Goal: Task Accomplishment & Management: Manage account settings

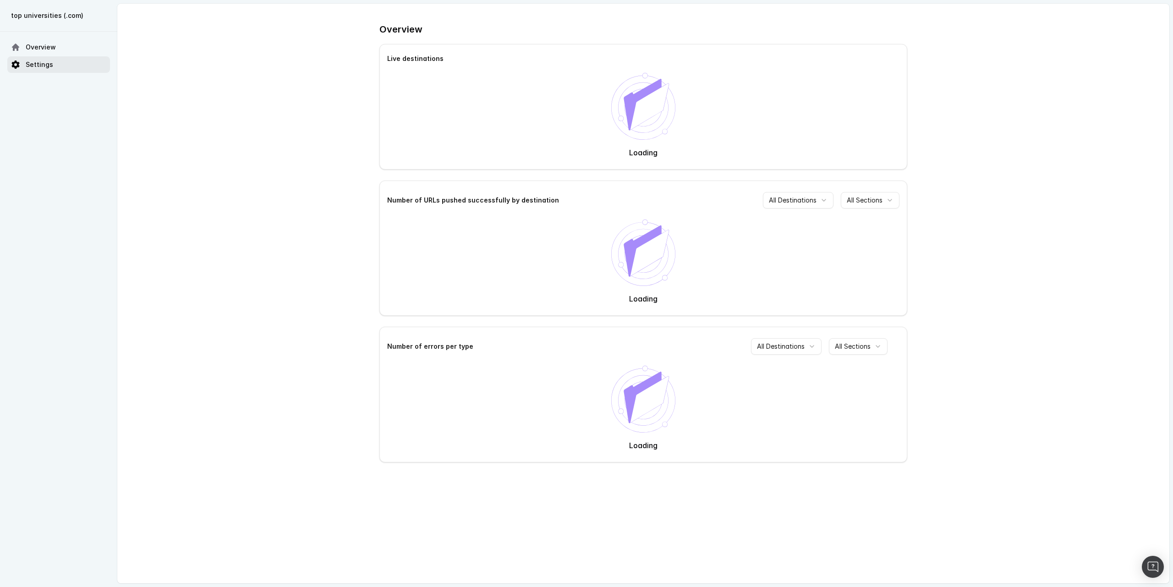
click at [47, 64] on span "Settings" at bounding box center [39, 64] width 27 height 9
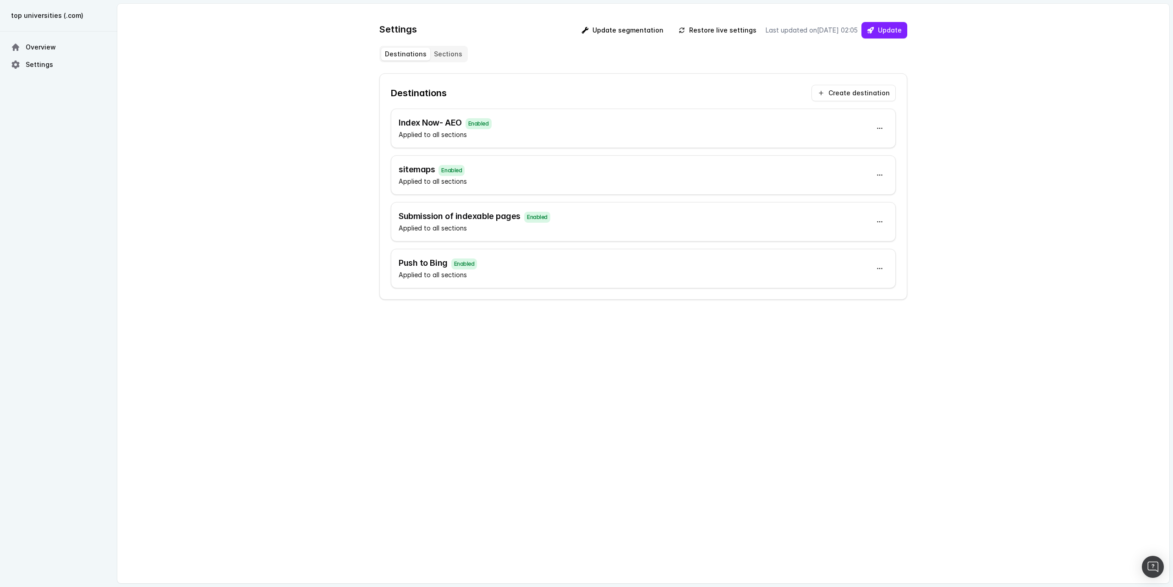
click at [486, 175] on div "sitemaps Enabled Applied to all sections" at bounding box center [643, 174] width 505 height 39
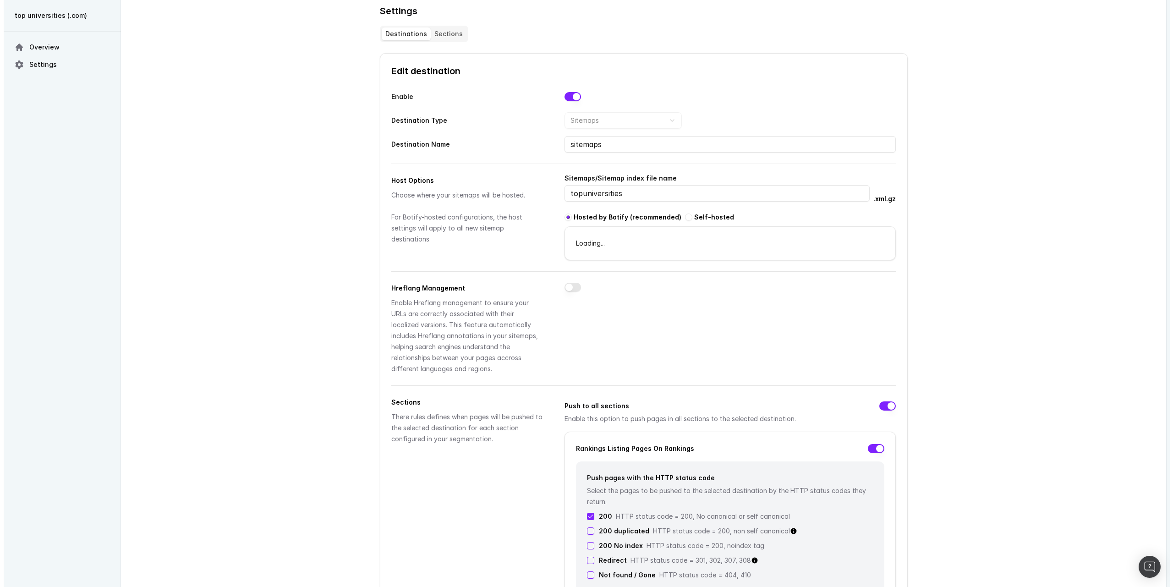
scroll to position [27, 0]
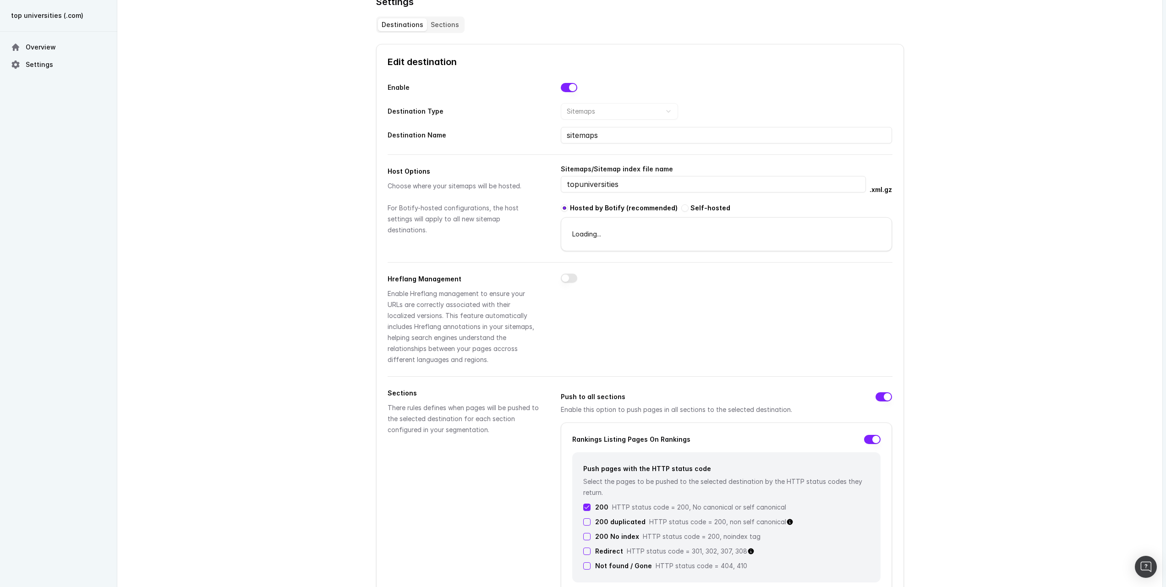
click at [623, 234] on div "Loading..." at bounding box center [726, 234] width 330 height 11
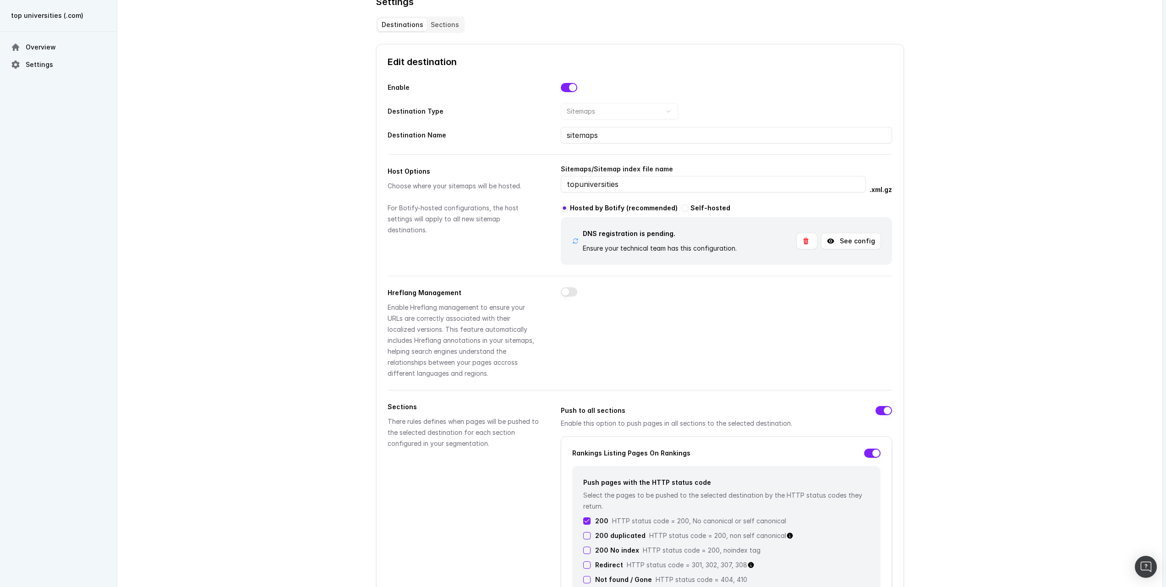
click at [844, 245] on button "See config" at bounding box center [851, 241] width 60 height 16
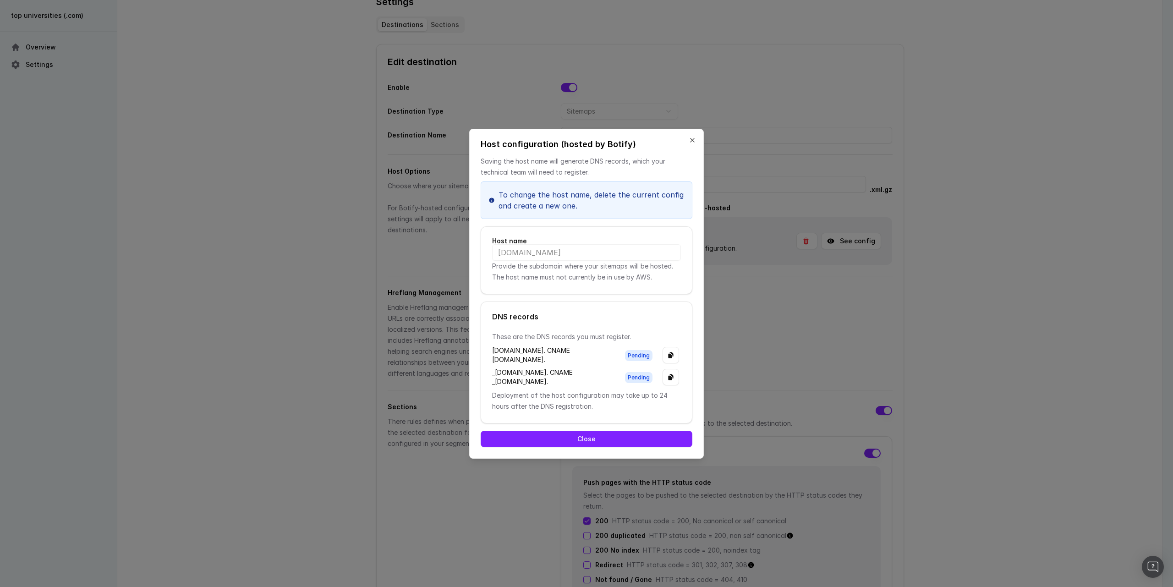
click at [531, 346] on div "[DOMAIN_NAME]. CNAME [DOMAIN_NAME]." at bounding box center [553, 355] width 123 height 18
copy div "[DOMAIN_NAME]. CNAME [DOMAIN_NAME]."
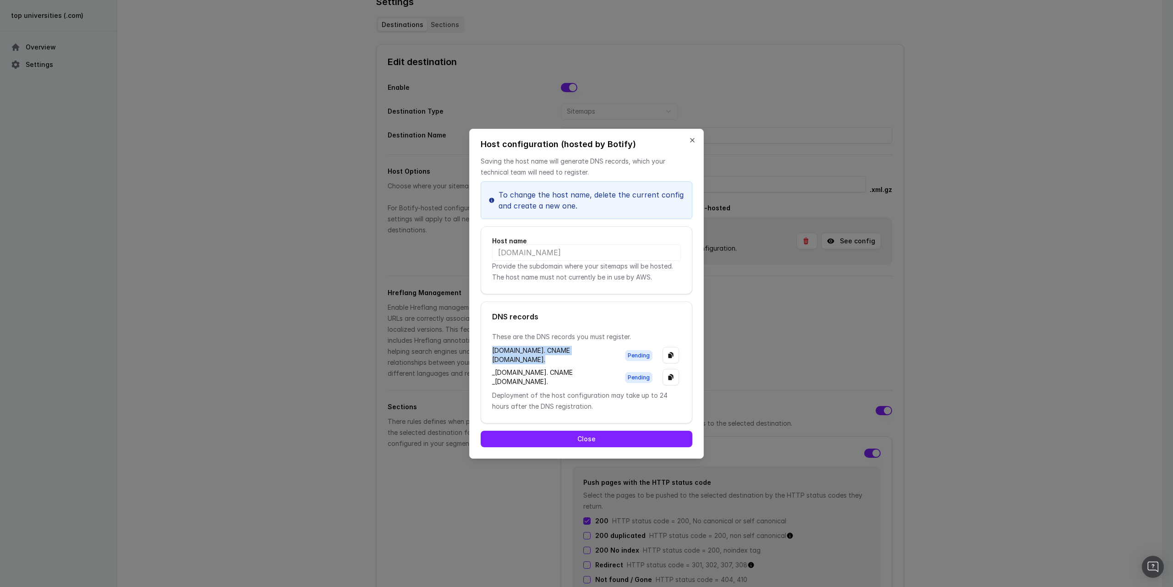
drag, startPoint x: 492, startPoint y: 370, endPoint x: 627, endPoint y: 404, distance: 139.5
click at [627, 386] on div "_dcfdb33ff279c90926b9aaeb19c87c9a.sitemap.smartindex.topuniversities.com. CNAME…" at bounding box center [586, 377] width 189 height 18
copy div "_[DOMAIN_NAME]. CNAME _[DOMAIN_NAME]."
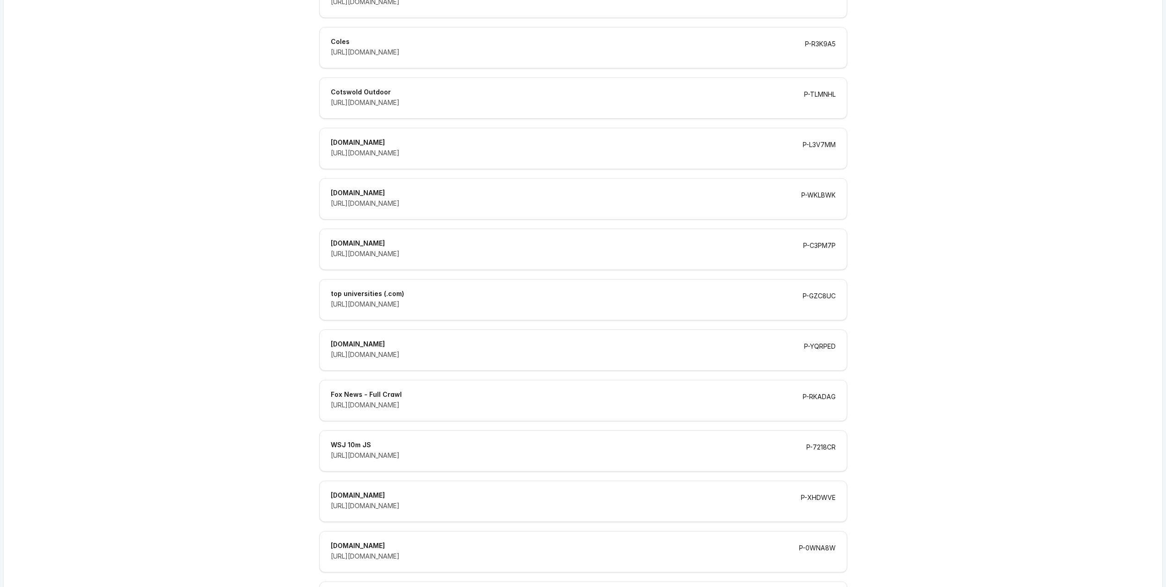
click at [548, 286] on div "top universities (.com) [URL][DOMAIN_NAME] P-GZC8UC" at bounding box center [583, 299] width 528 height 41
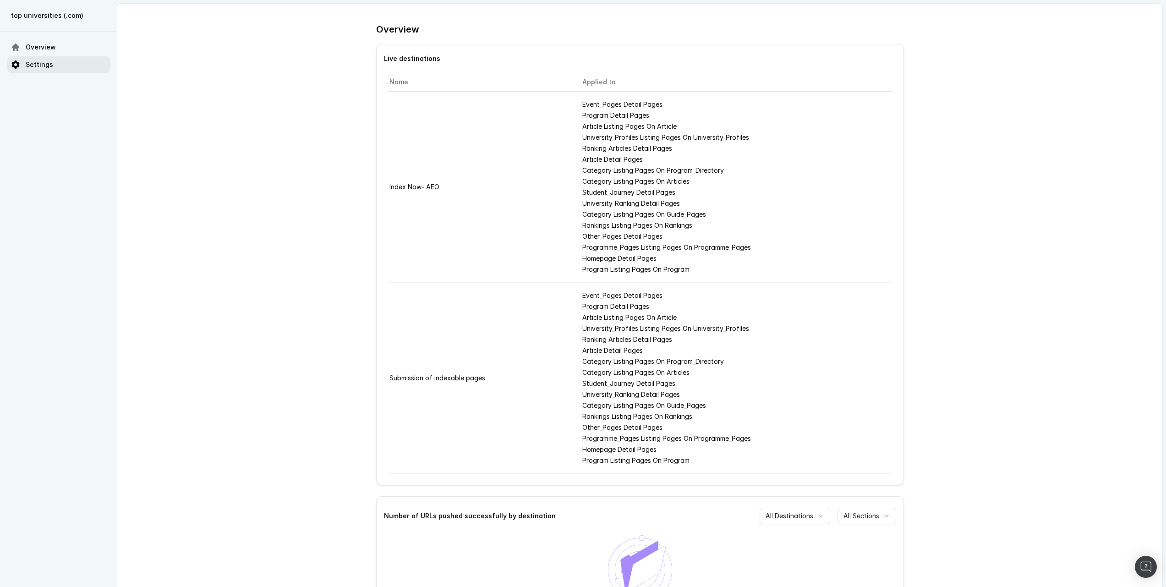
click at [29, 70] on link "Settings" at bounding box center [58, 64] width 103 height 16
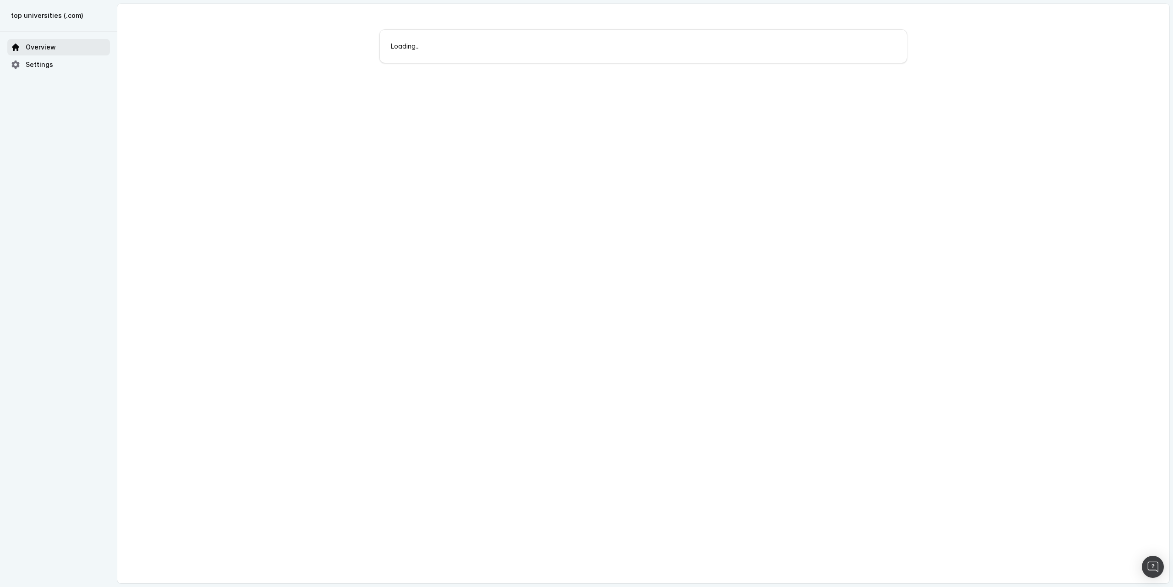
click at [51, 49] on span "Overview" at bounding box center [41, 47] width 30 height 9
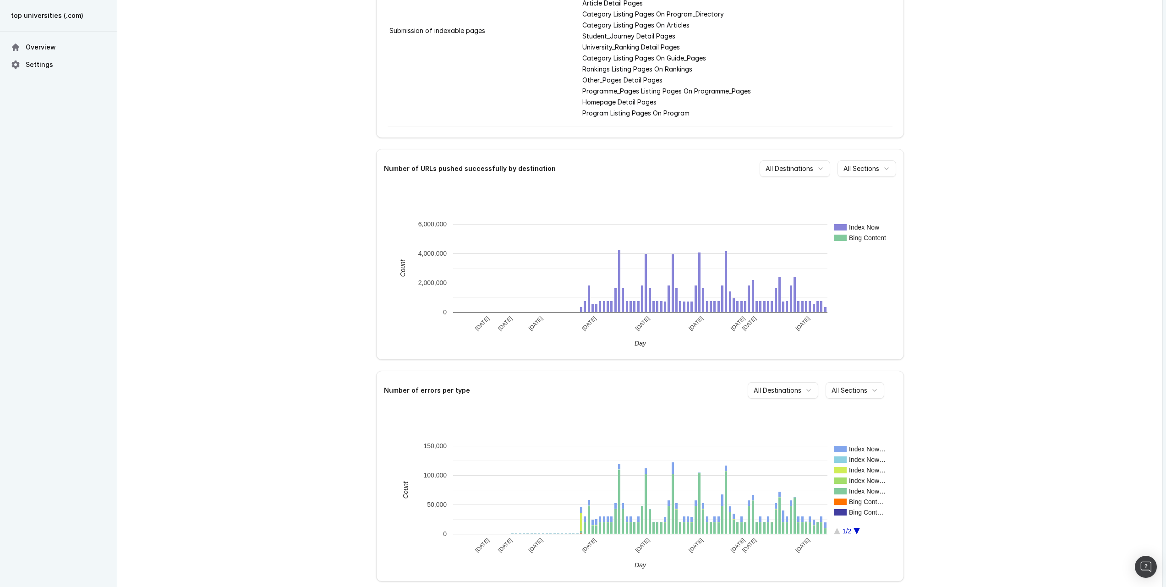
scroll to position [364, 0]
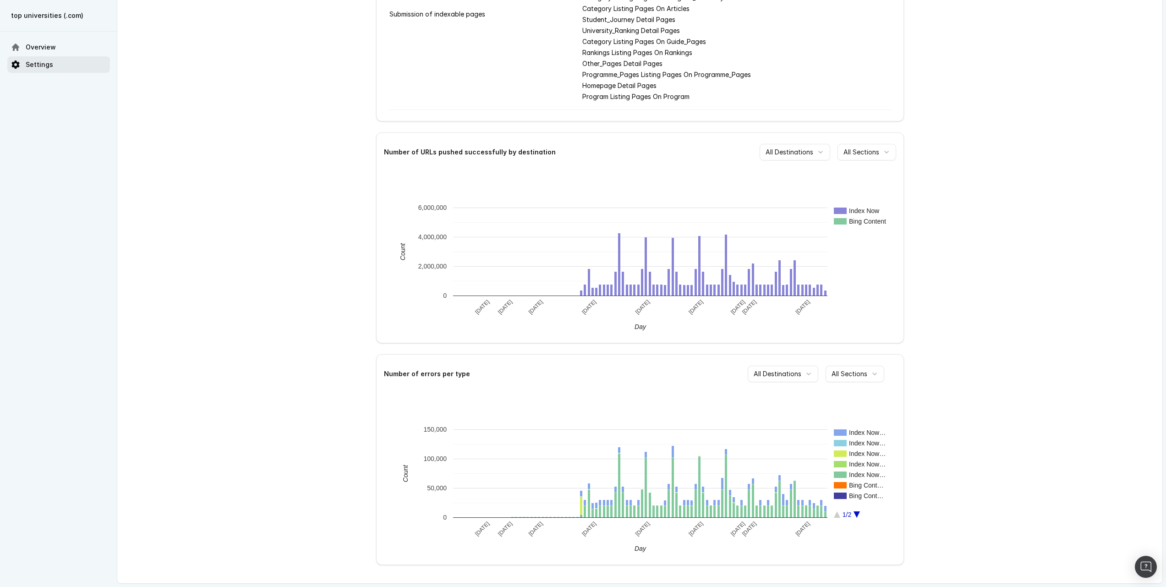
click at [38, 60] on span "Settings" at bounding box center [39, 64] width 27 height 9
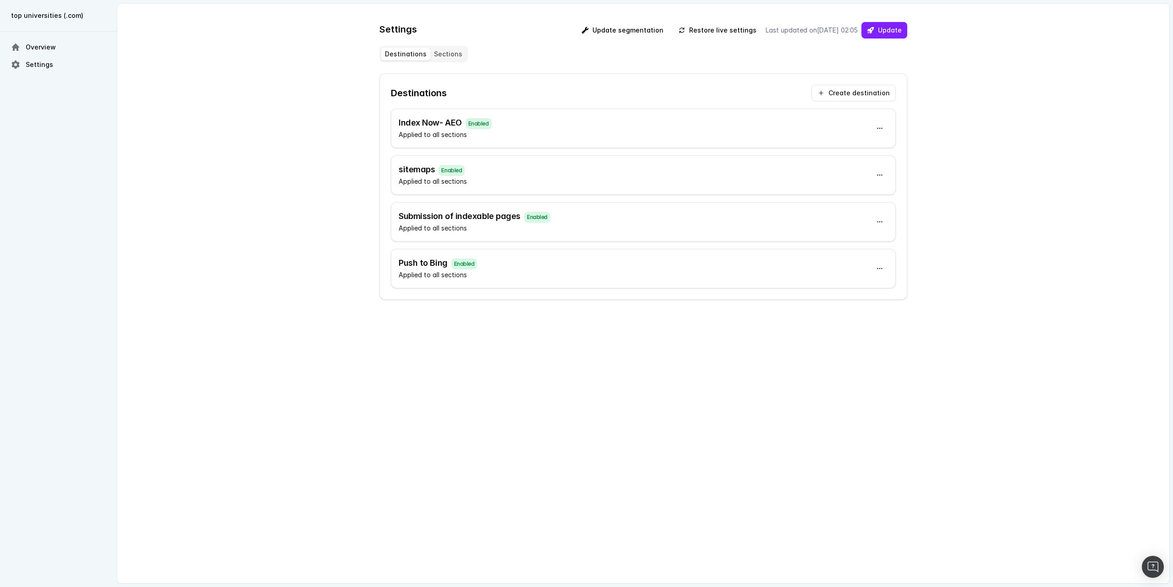
click at [423, 170] on h3 "sitemaps Enabled" at bounding box center [433, 169] width 68 height 13
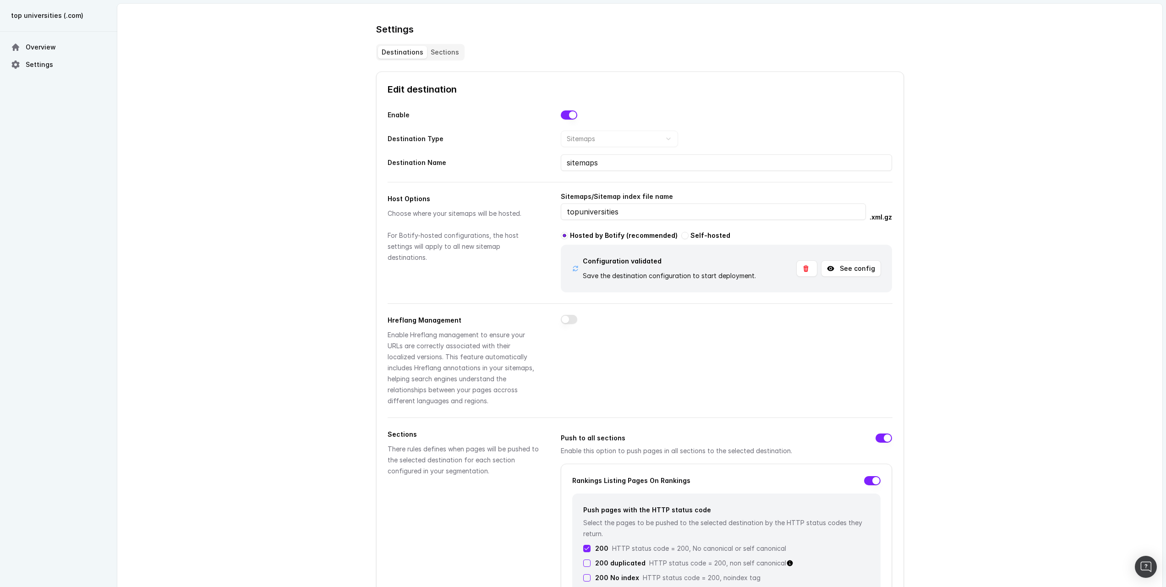
click at [845, 271] on button "See config" at bounding box center [851, 268] width 60 height 16
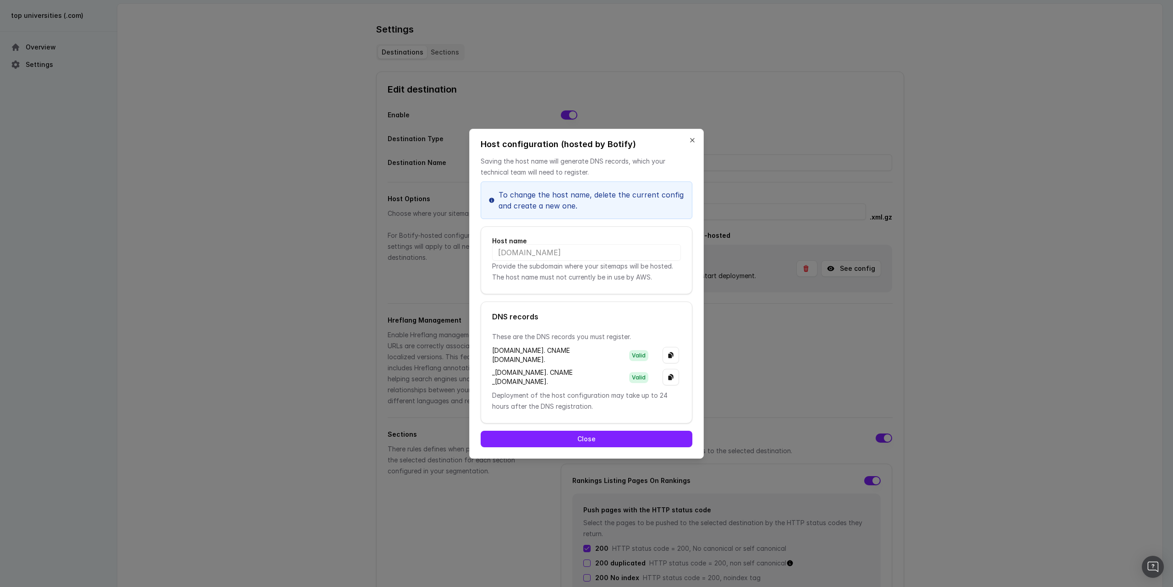
click at [1041, 279] on div at bounding box center [586, 293] width 1173 height 587
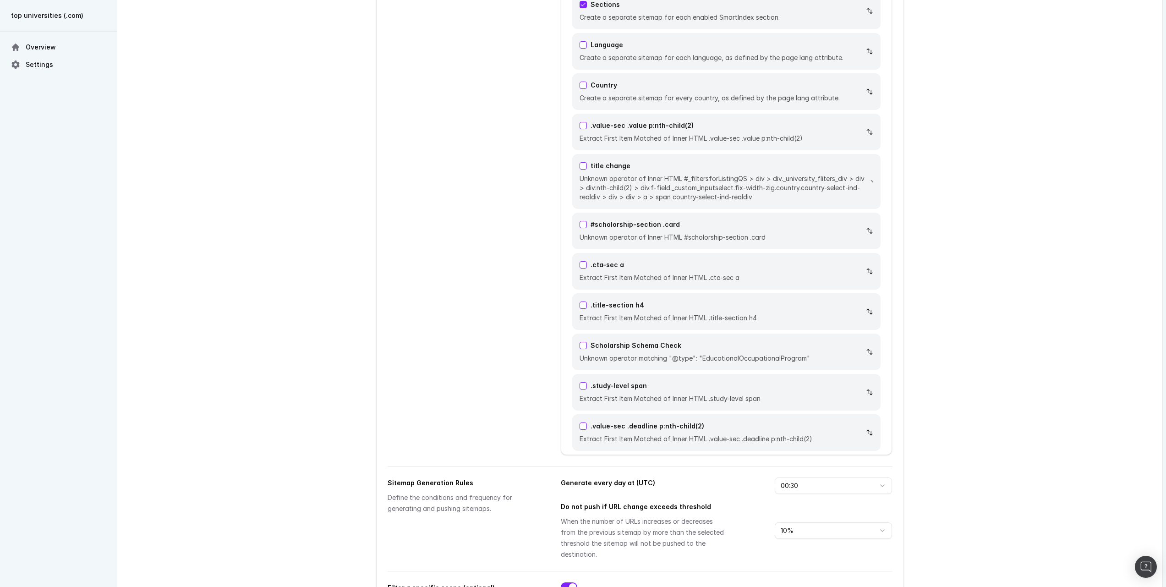
scroll to position [4869, 0]
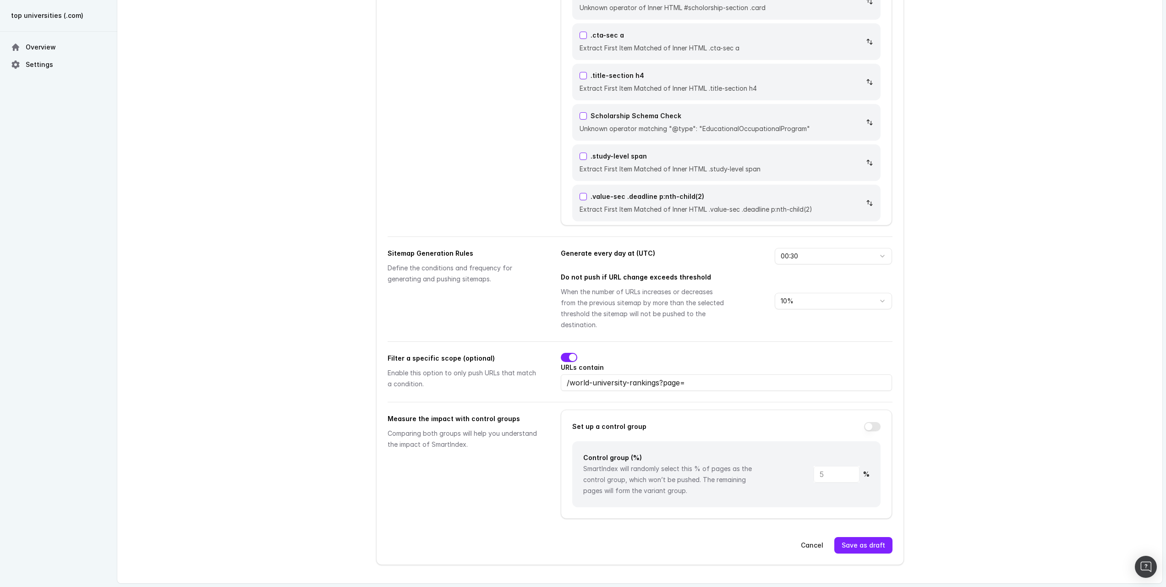
click at [872, 548] on button "Save as draft" at bounding box center [863, 545] width 58 height 16
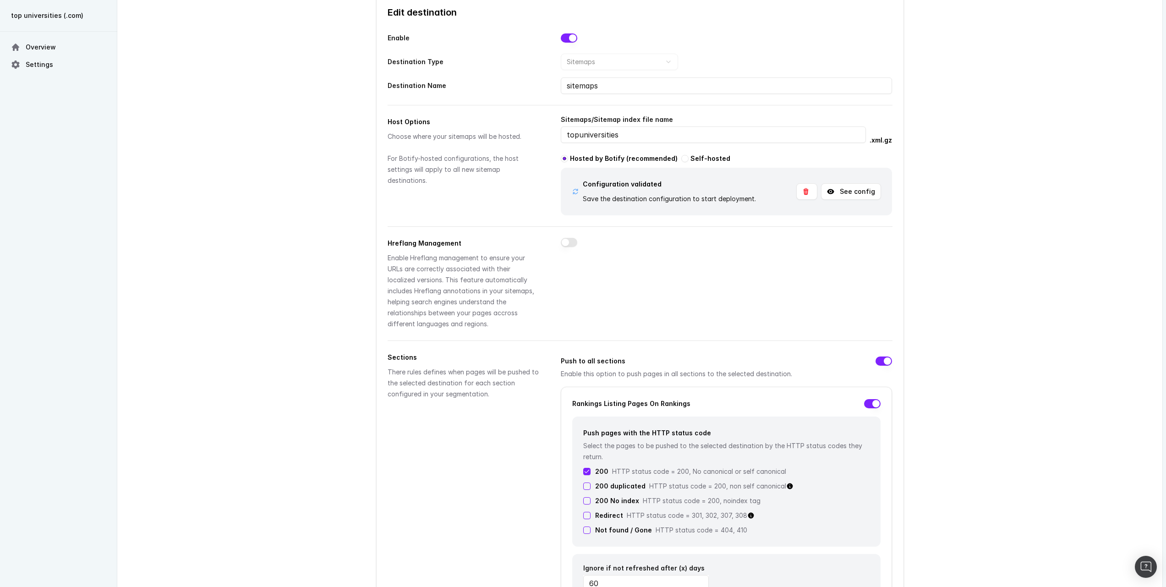
scroll to position [21, 0]
